Goal: Find contact information: Find contact information

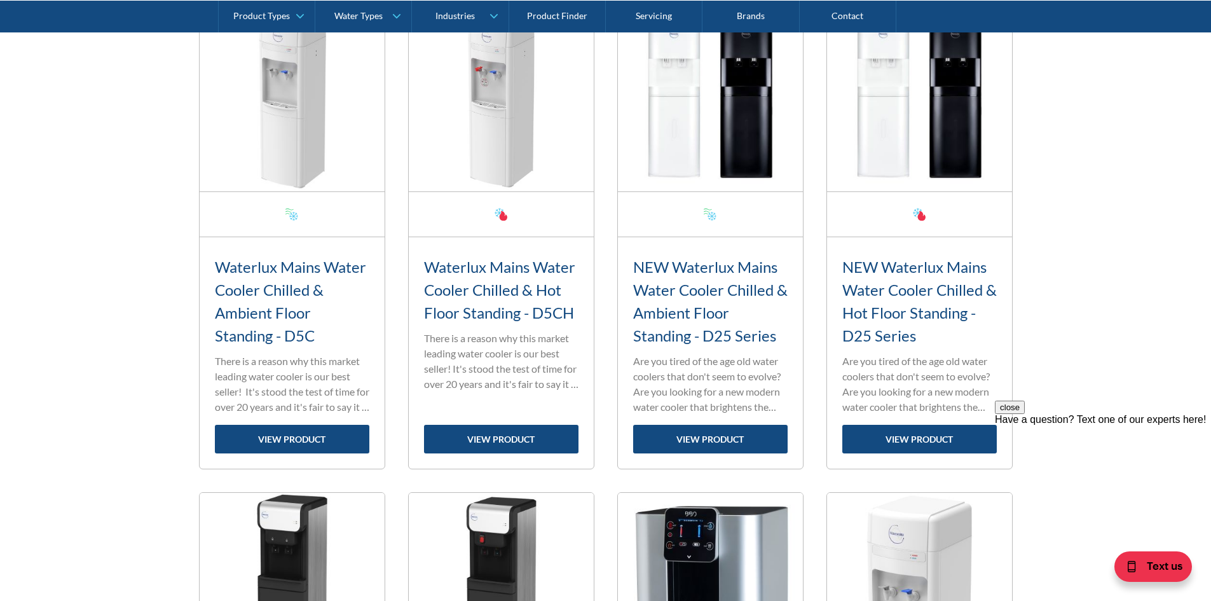
scroll to position [702, 0]
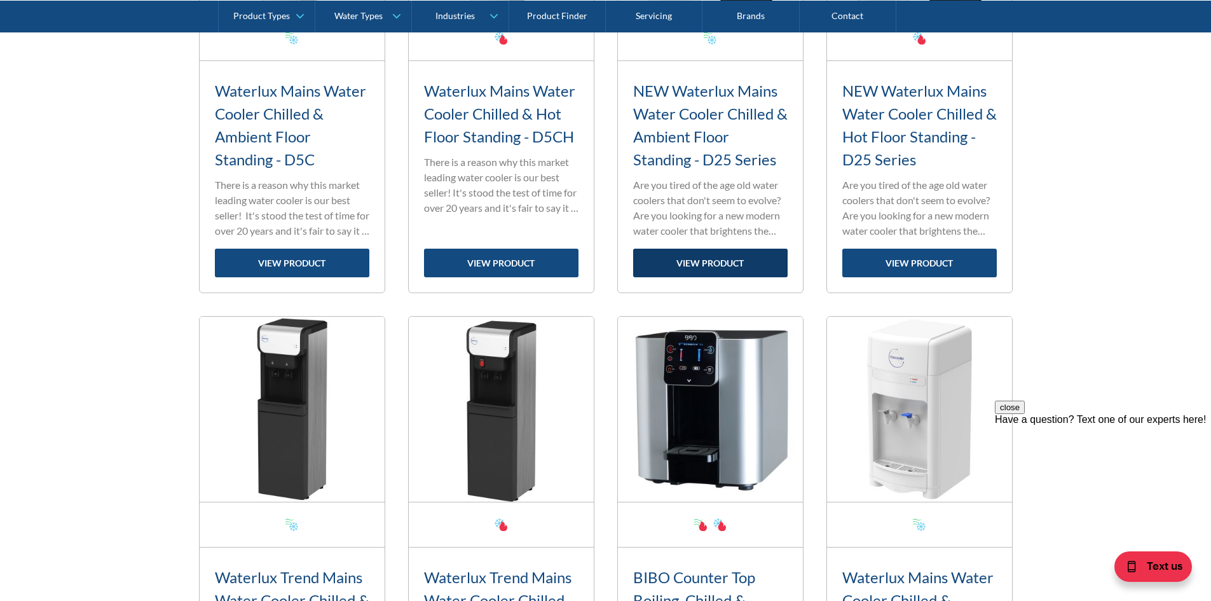
click at [700, 263] on link "view product" at bounding box center [710, 263] width 155 height 29
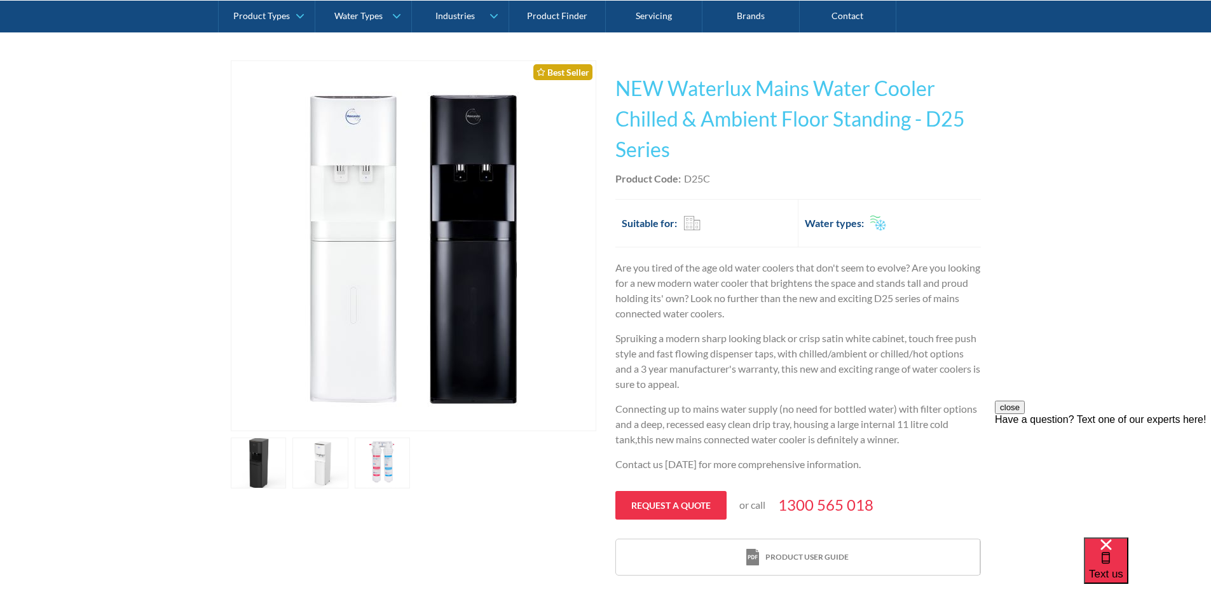
scroll to position [254, 0]
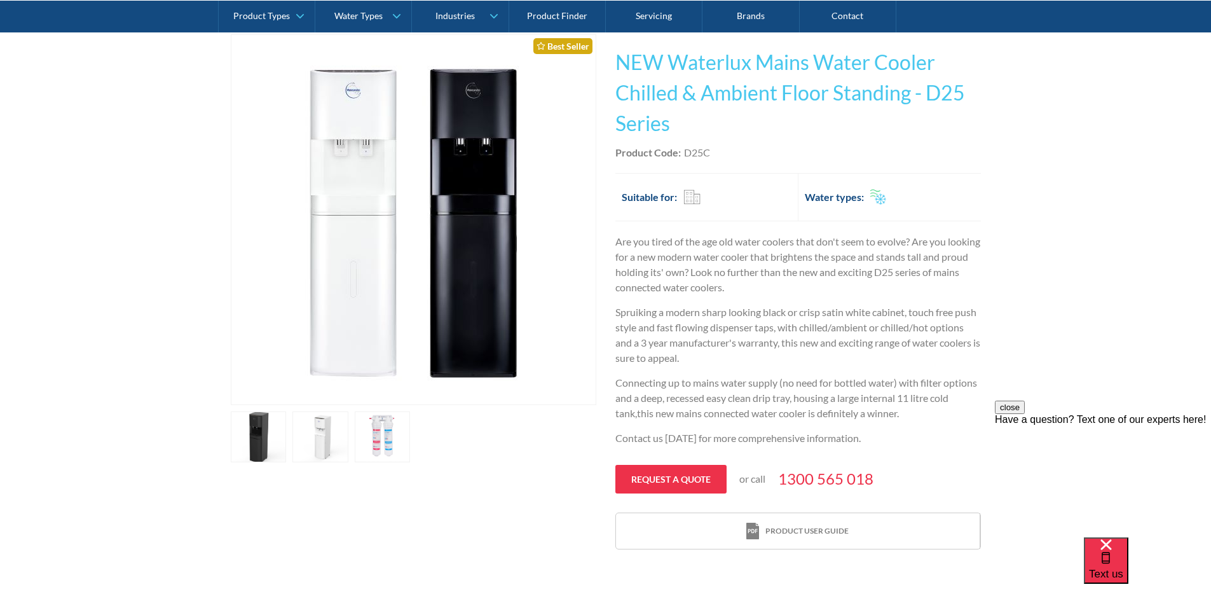
click at [326, 448] on link "open lightbox" at bounding box center [321, 436] width 56 height 51
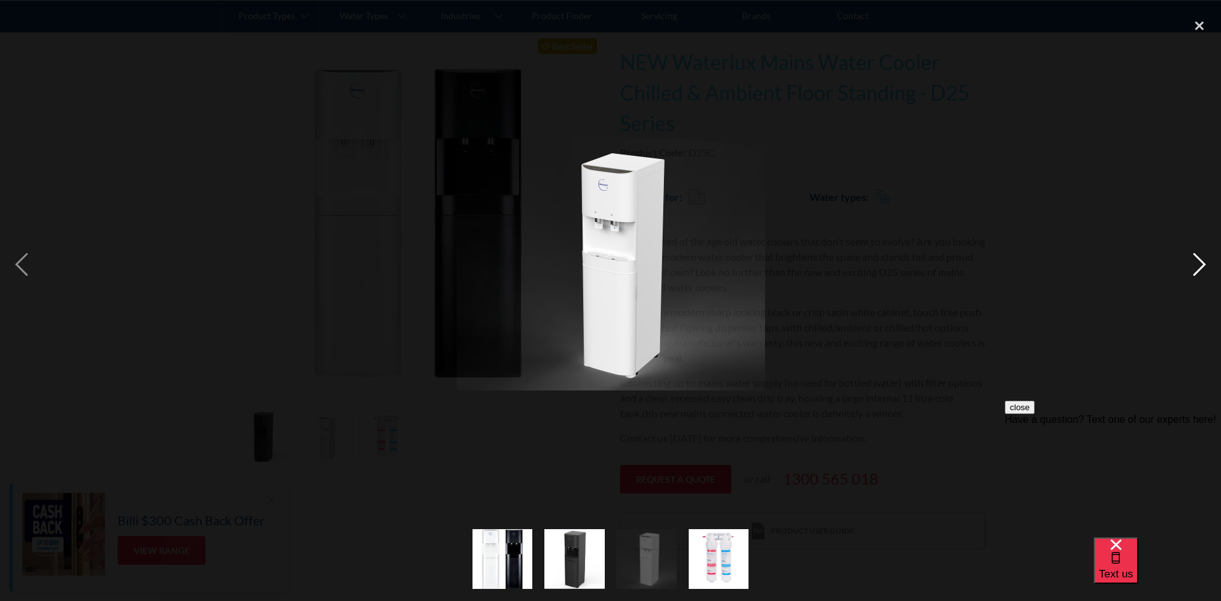
click at [1207, 266] on div "next image" at bounding box center [1199, 264] width 43 height 505
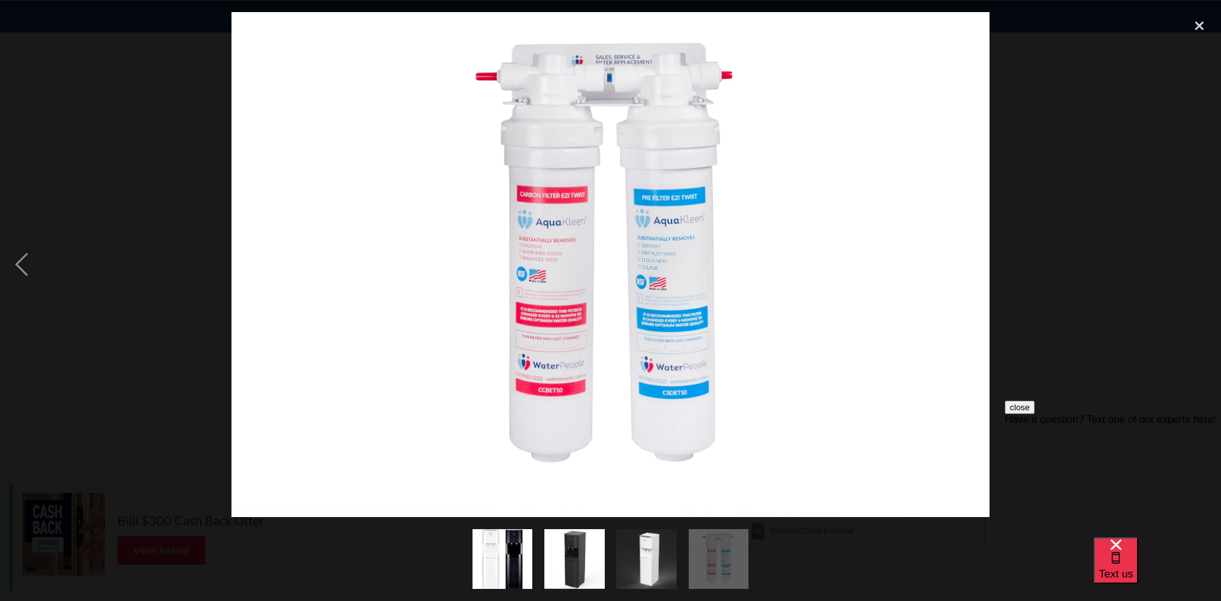
click at [1036, 225] on div at bounding box center [610, 264] width 1221 height 505
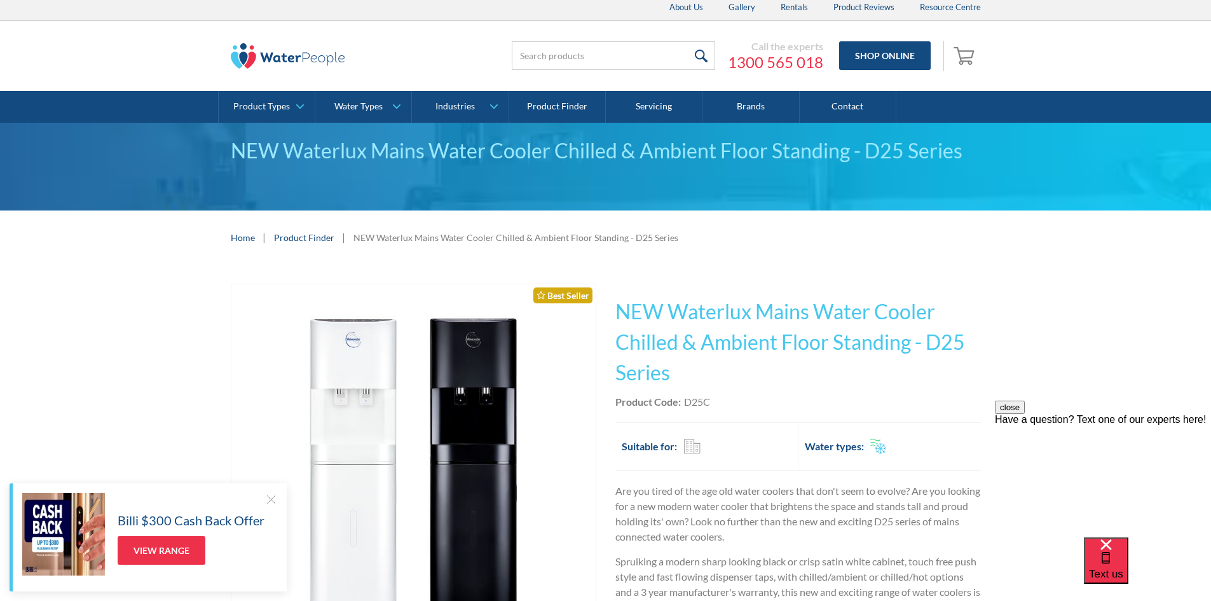
scroll to position [0, 0]
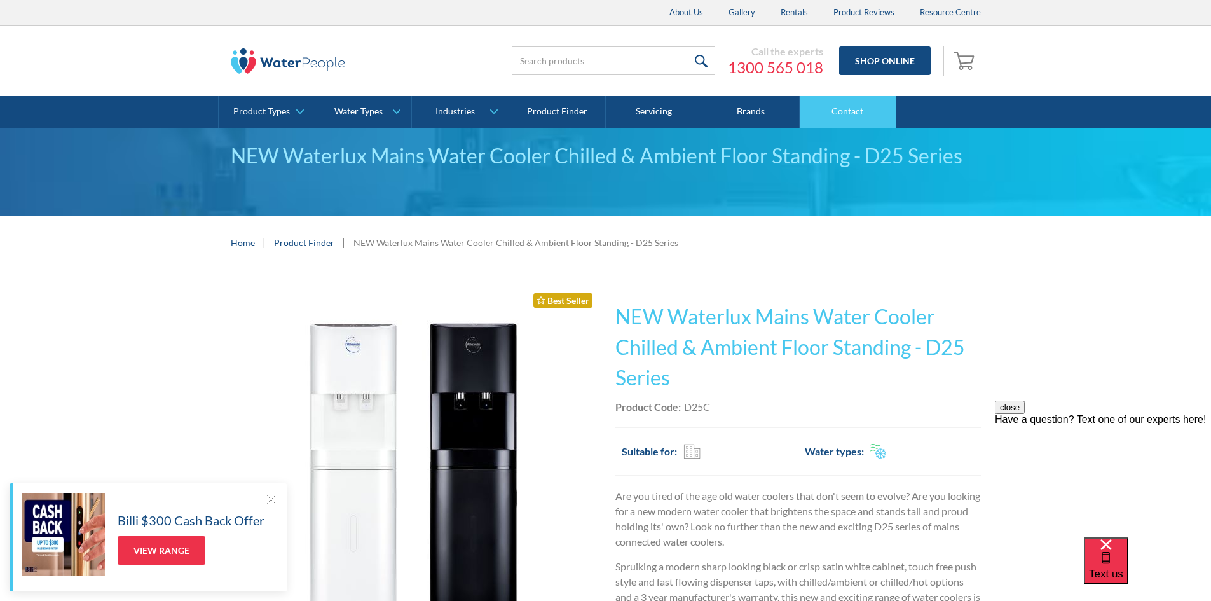
click at [852, 106] on link "Contact" at bounding box center [848, 112] width 97 height 32
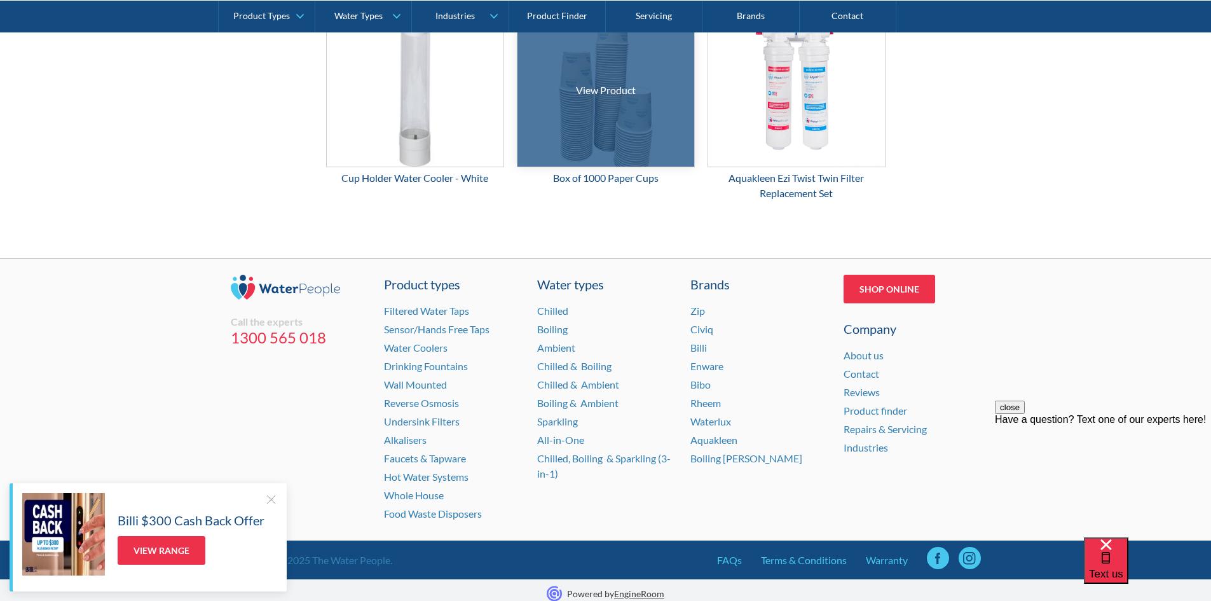
scroll to position [2040, 0]
